Goal: Find specific page/section: Find specific page/section

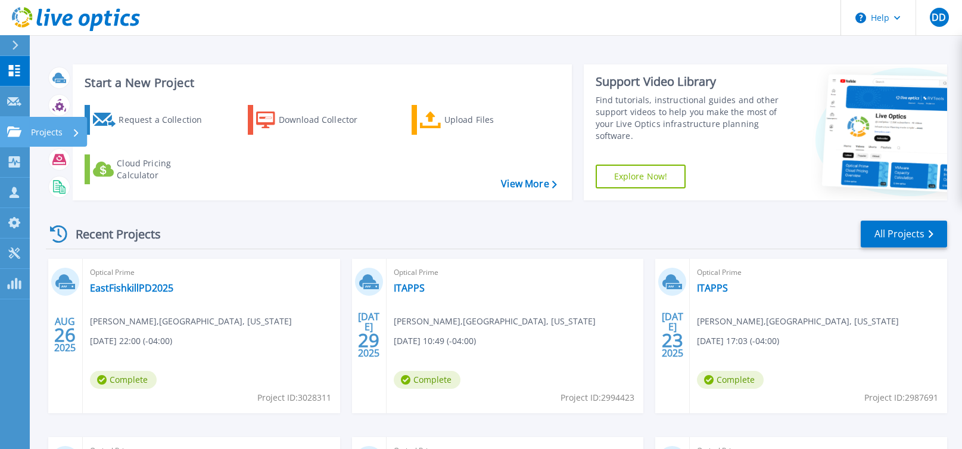
click at [18, 131] on icon at bounding box center [14, 131] width 14 height 10
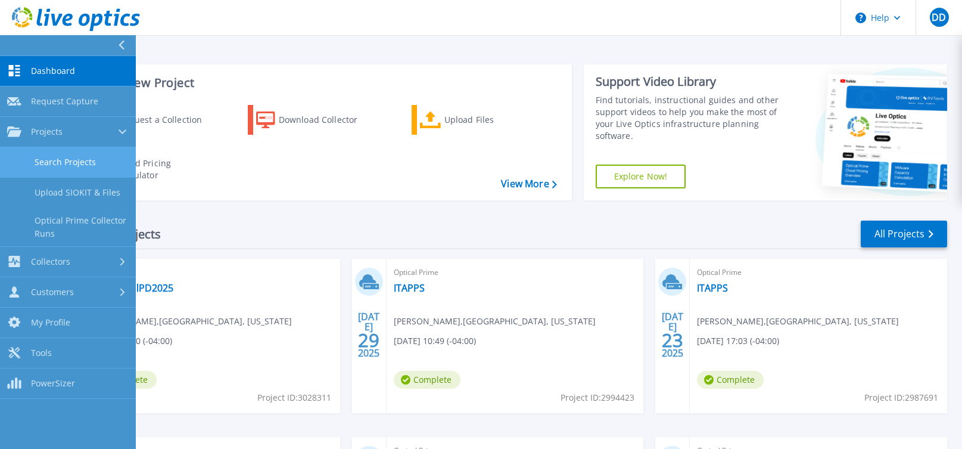
click at [79, 169] on link "Search Projects" at bounding box center [68, 162] width 136 height 30
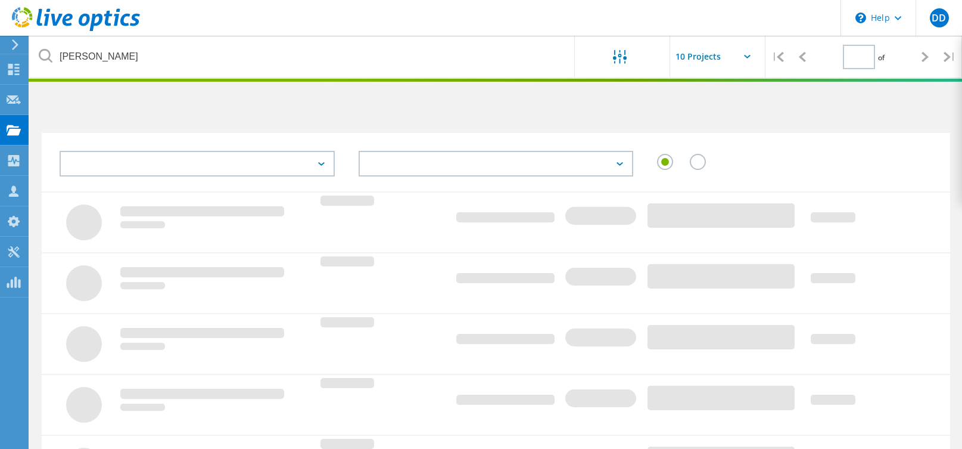
type input "1"
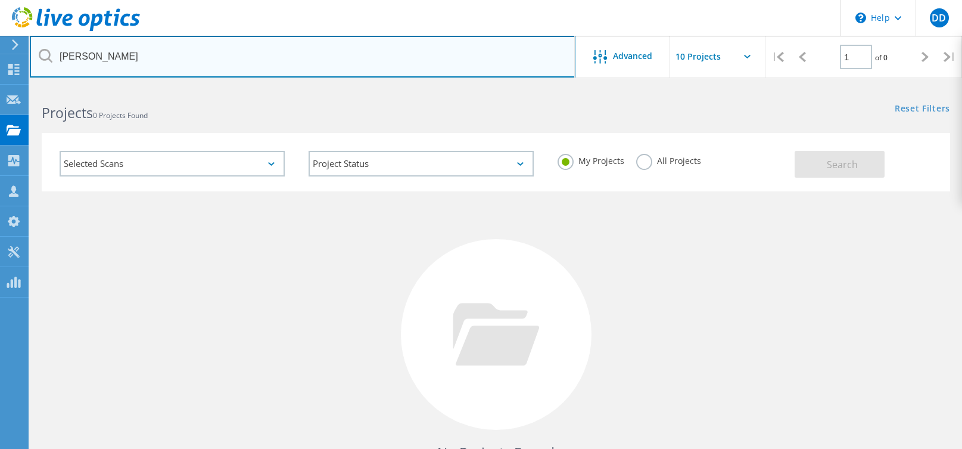
click at [188, 57] on input "[PERSON_NAME]" at bounding box center [303, 57] width 546 height 42
drag, startPoint x: 188, startPoint y: 57, endPoint x: -111, endPoint y: 57, distance: 299.7
click at [0, 57] on html "\n Help Explore Helpful Articles Contact Support DD Partner Team Member [PERSON…" at bounding box center [481, 274] width 962 height 549
type input "[PERSON_NAME]"
